Goal: Download file/media

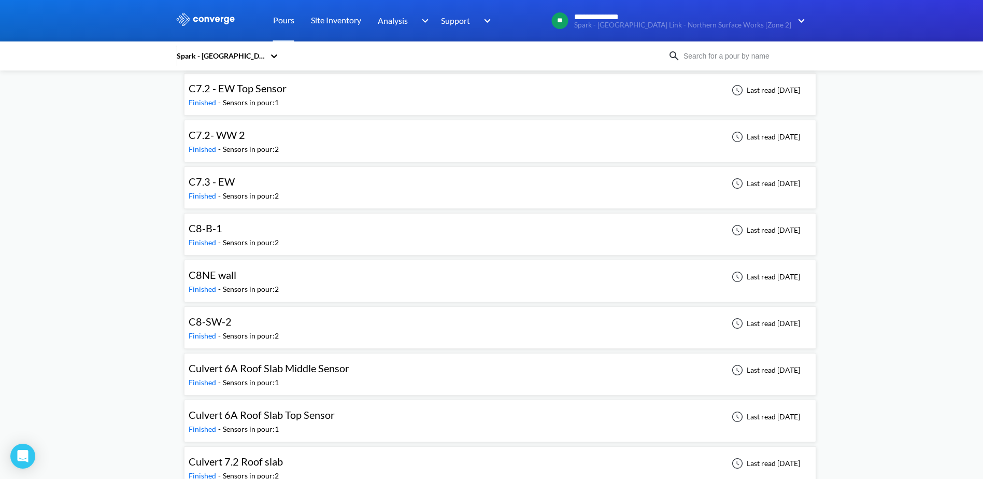
scroll to position [1730, 0]
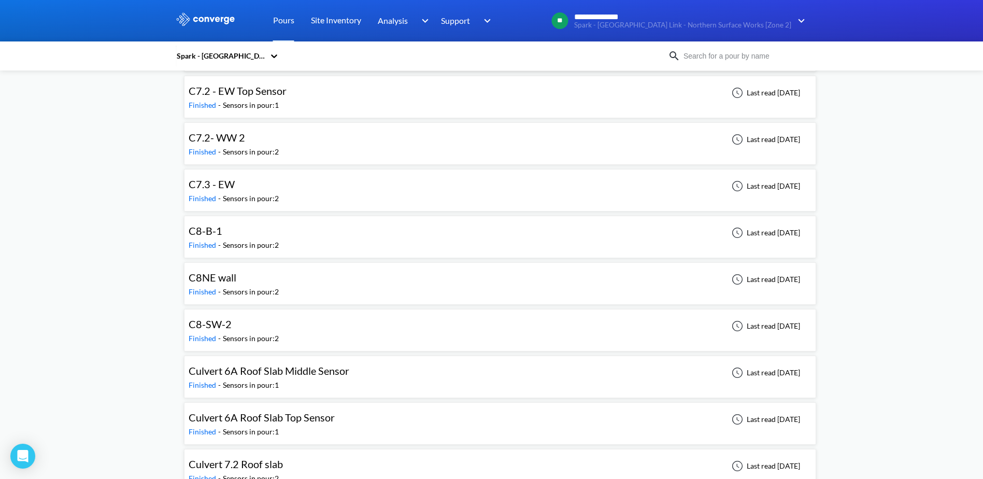
click at [241, 333] on div "Sensors in pour: 2" at bounding box center [251, 338] width 56 height 11
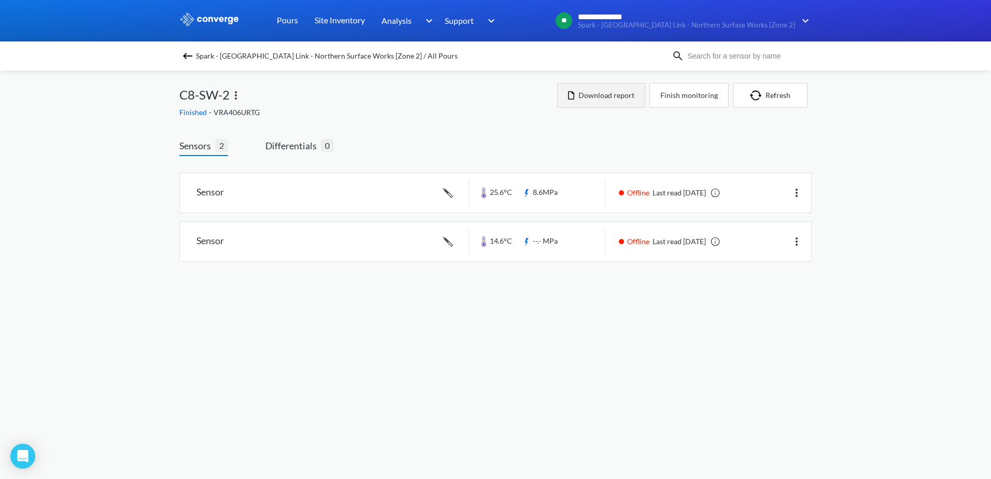
click at [617, 95] on button "Download report" at bounding box center [601, 95] width 88 height 25
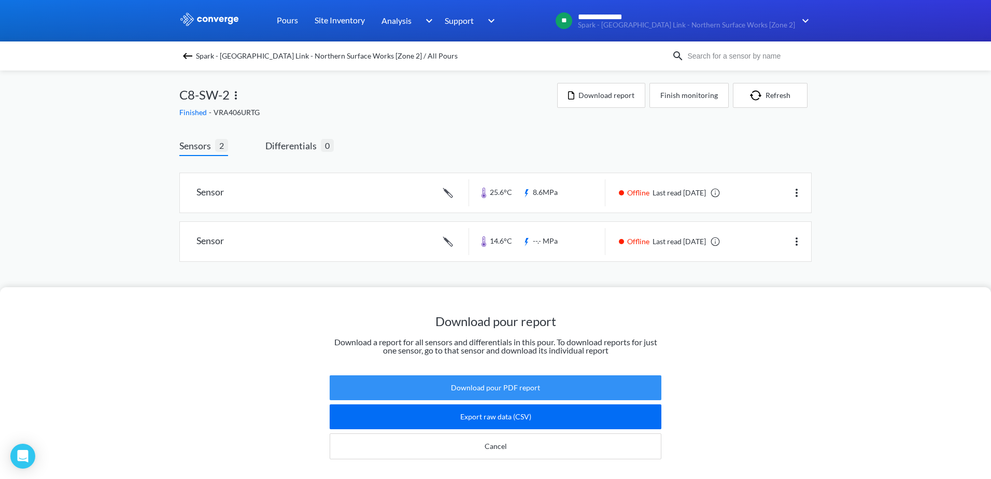
click at [500, 382] on button "Download pour PDF report" at bounding box center [496, 387] width 332 height 25
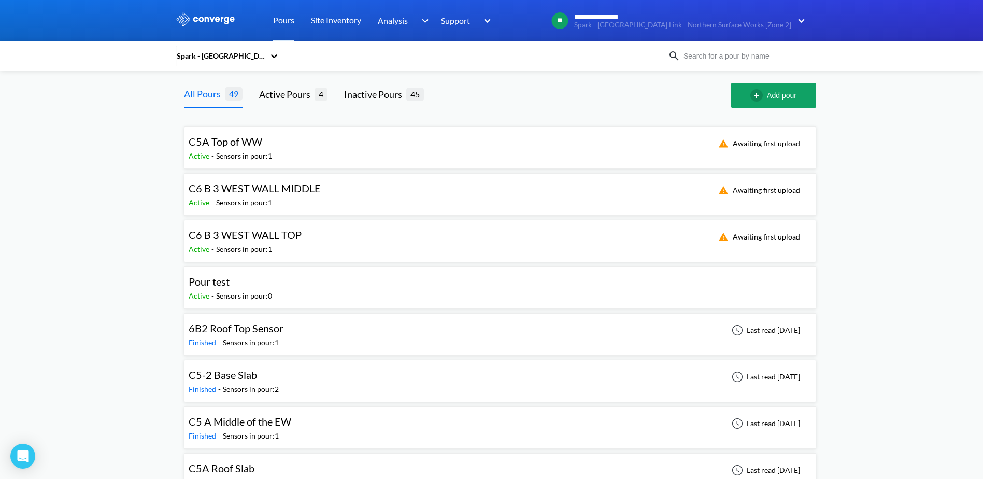
click at [694, 64] on div "Spark - [GEOGRAPHIC_DATA] Link - Northern Surface Works [Zone 2]" at bounding box center [492, 56] width 632 height 24
click at [677, 58] on img at bounding box center [674, 56] width 12 height 12
click at [704, 55] on input at bounding box center [743, 55] width 125 height 11
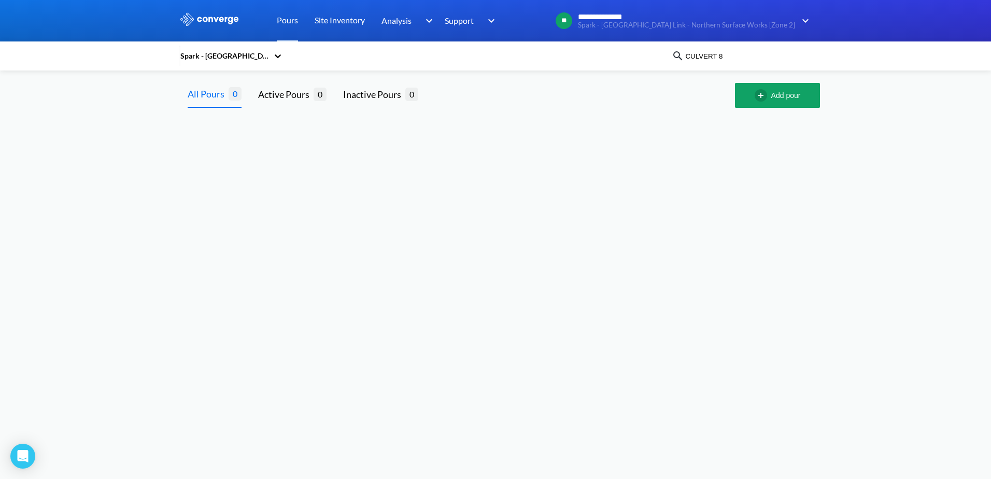
click at [414, 213] on body "**********" at bounding box center [495, 239] width 991 height 479
click at [736, 62] on input "CULVERT 8" at bounding box center [746, 55] width 125 height 11
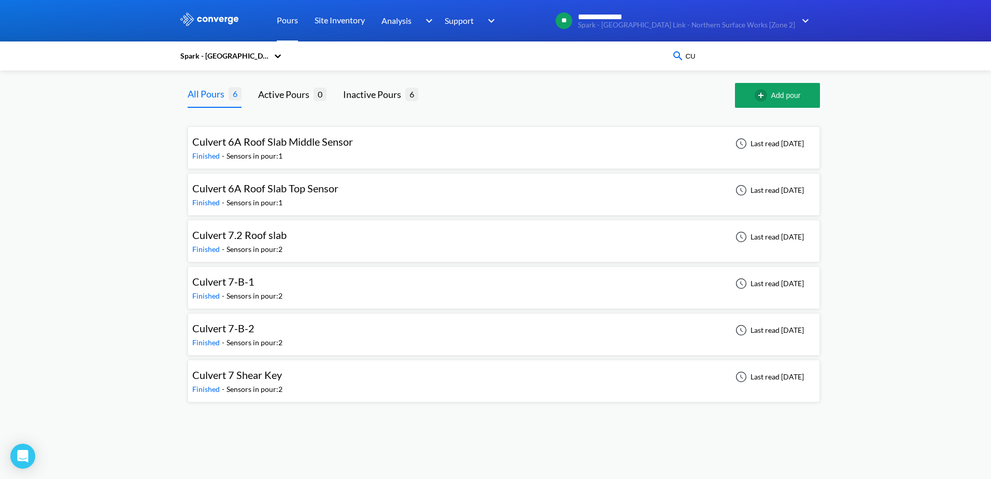
type input "C"
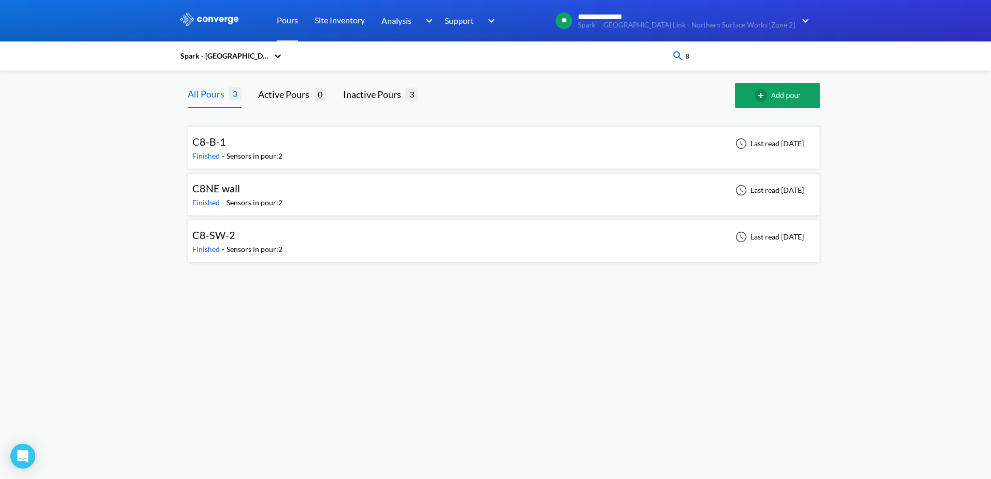
type input "8"
click at [543, 360] on body "**********" at bounding box center [495, 239] width 991 height 479
